Goal: Task Accomplishment & Management: Manage account settings

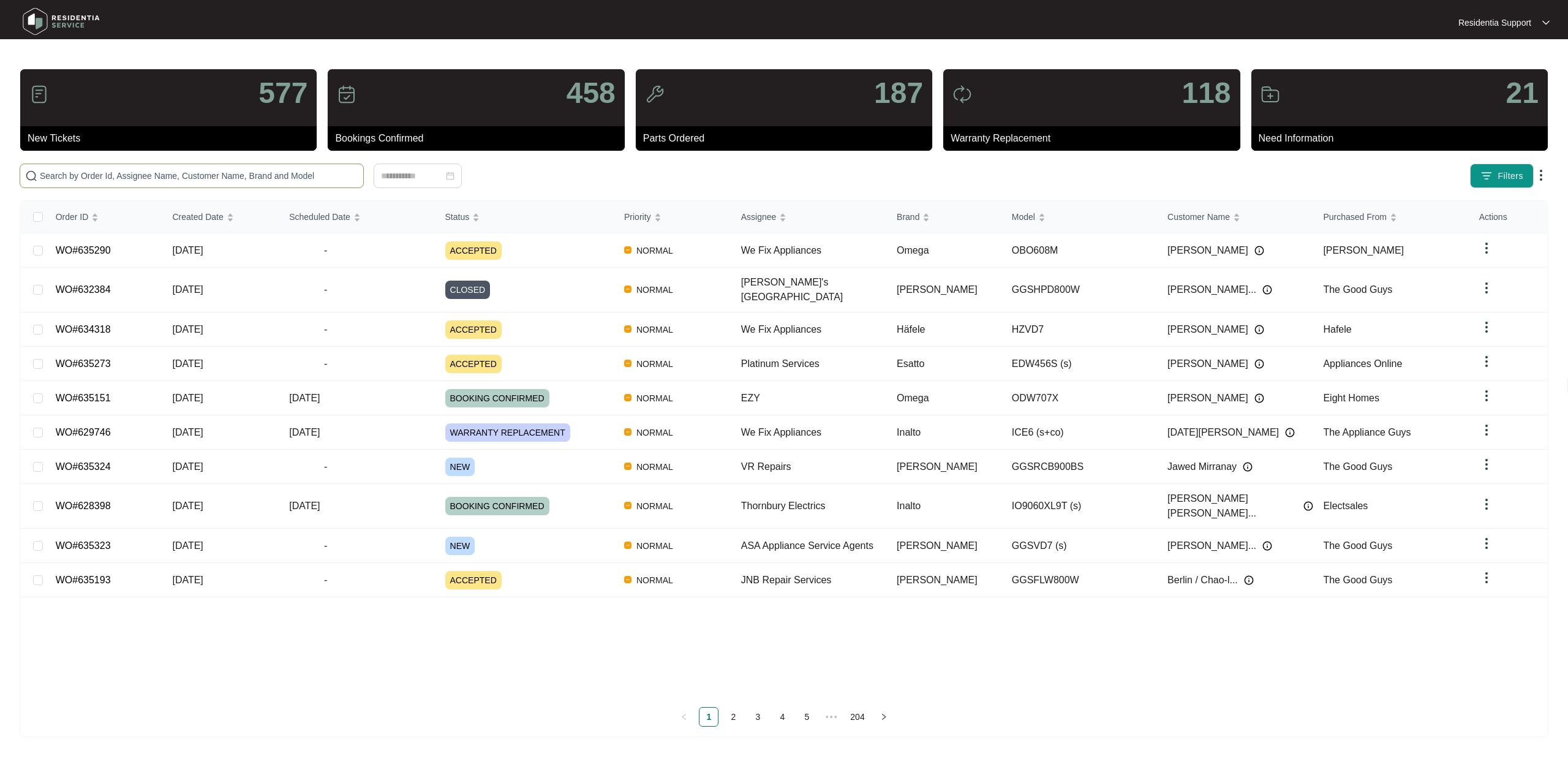
click at [282, 173] on input "text" at bounding box center [199, 176] width 318 height 14
paste input "635167"
type input "635167"
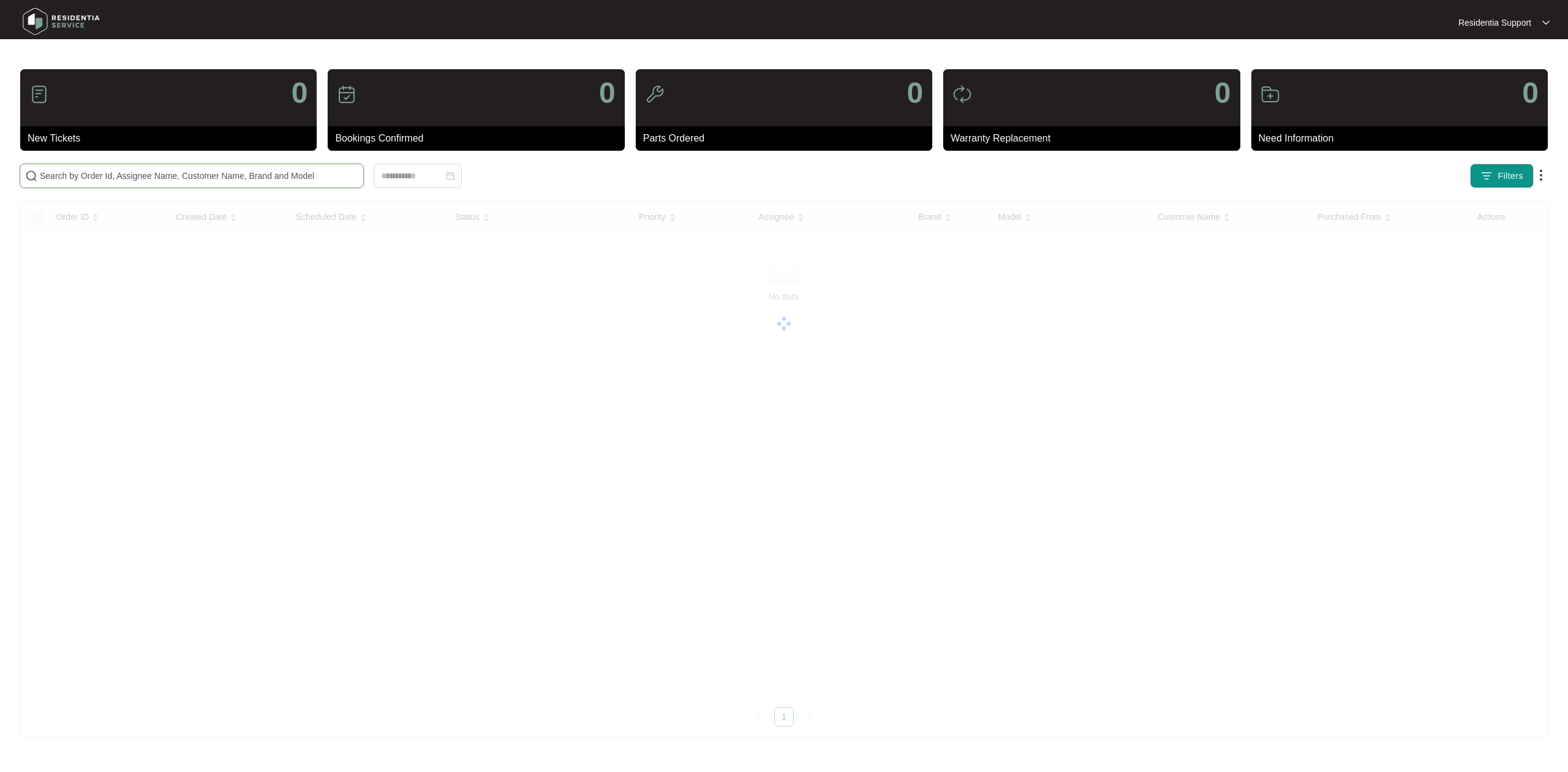
click at [216, 169] on input "text" at bounding box center [199, 176] width 318 height 14
paste input "602304"
type input "602304"
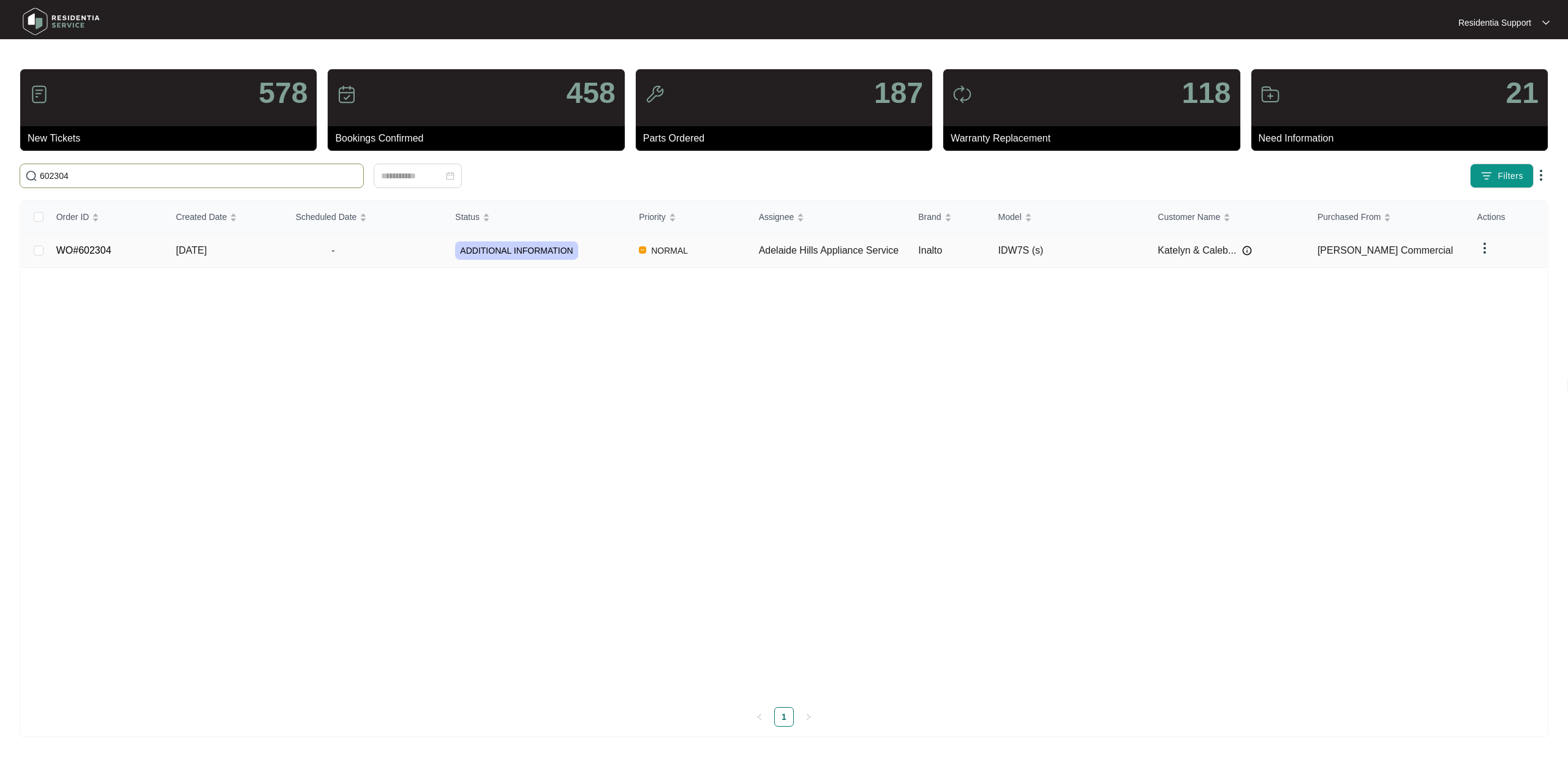
click at [1472, 253] on td at bounding box center [1507, 250] width 79 height 34
click at [1475, 253] on td at bounding box center [1507, 250] width 79 height 34
click at [1481, 253] on img at bounding box center [1485, 248] width 15 height 15
click at [1490, 275] on span "Archive" at bounding box center [1501, 274] width 29 height 14
